Goal: Find specific page/section: Find specific page/section

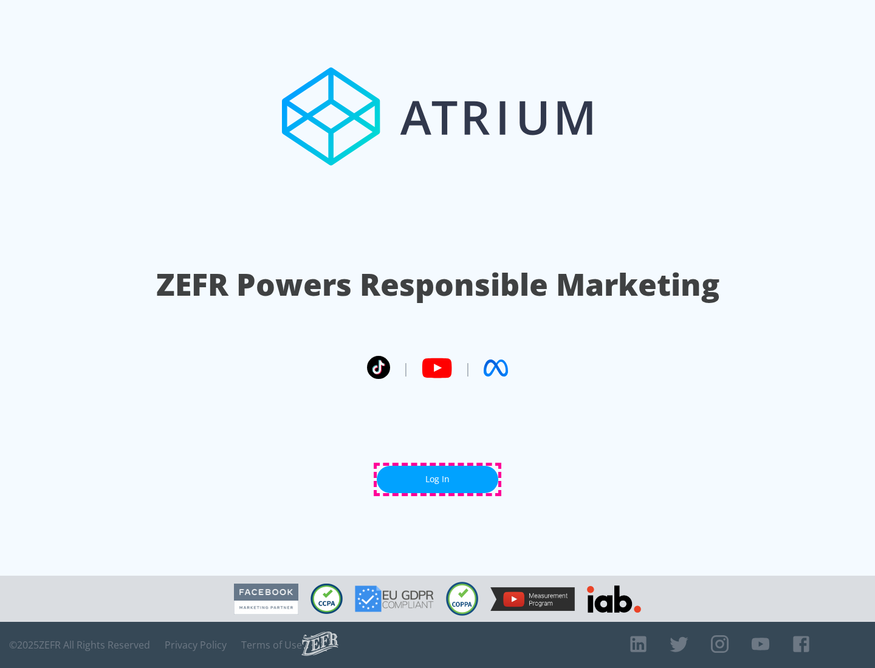
click at [437, 479] on link "Log In" at bounding box center [437, 479] width 121 height 27
